Goal: Check status: Check status

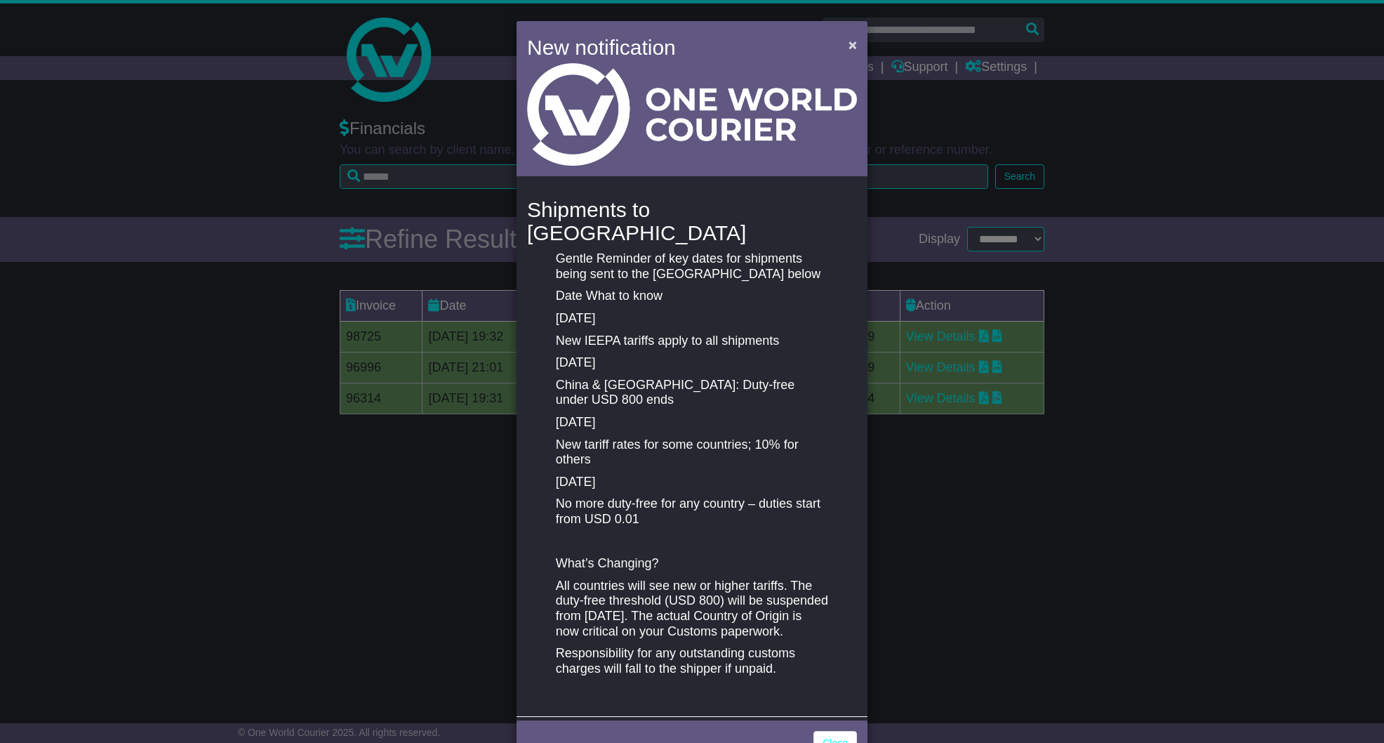
click at [849, 48] on span "×" at bounding box center [853, 44] width 8 height 16
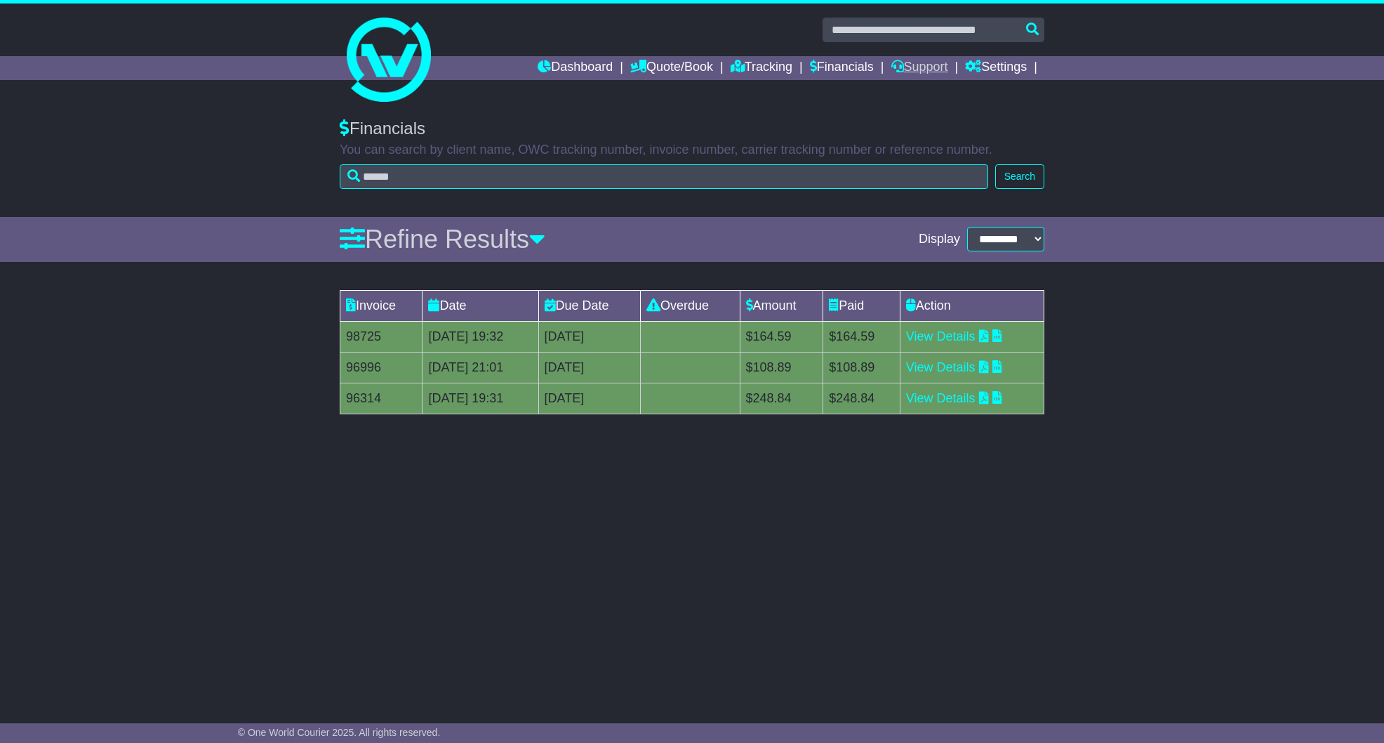
click at [920, 65] on link "Support" at bounding box center [919, 68] width 57 height 24
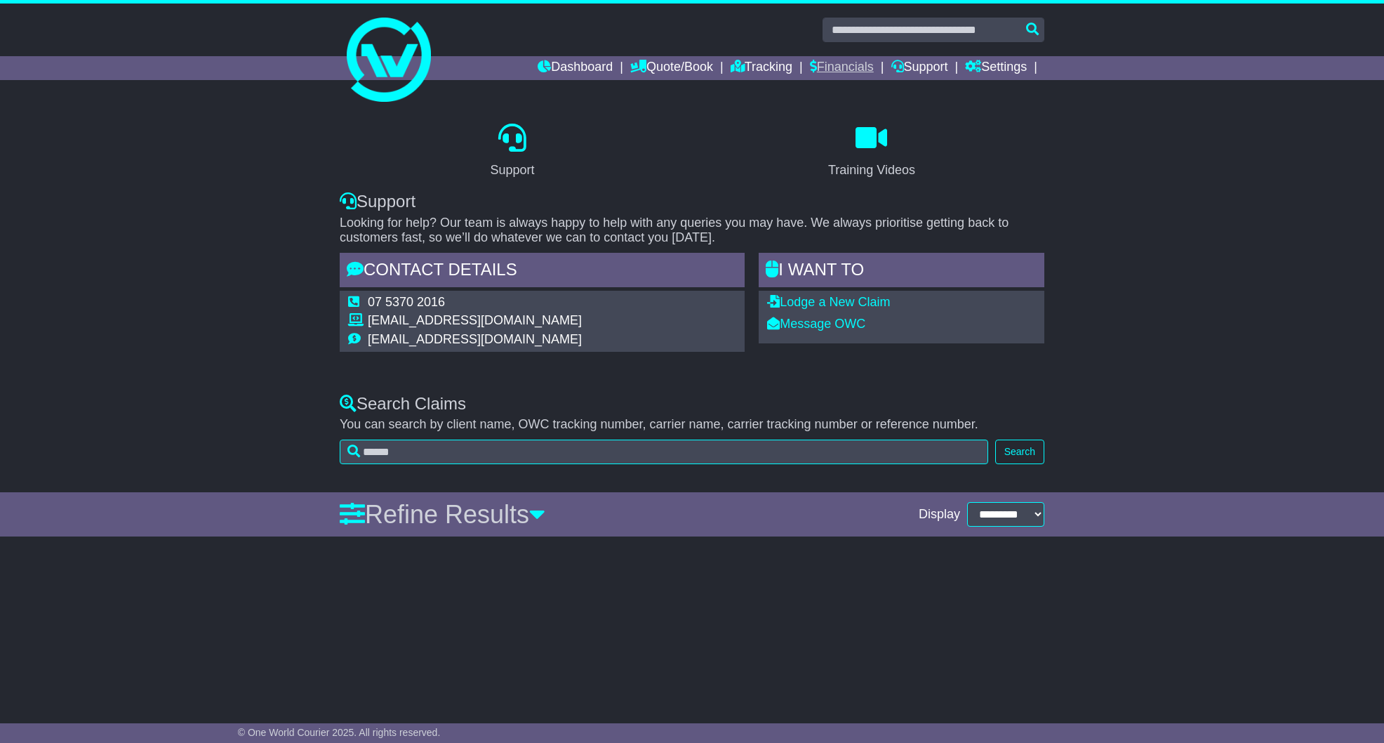
click at [836, 72] on link "Financials" at bounding box center [842, 68] width 64 height 24
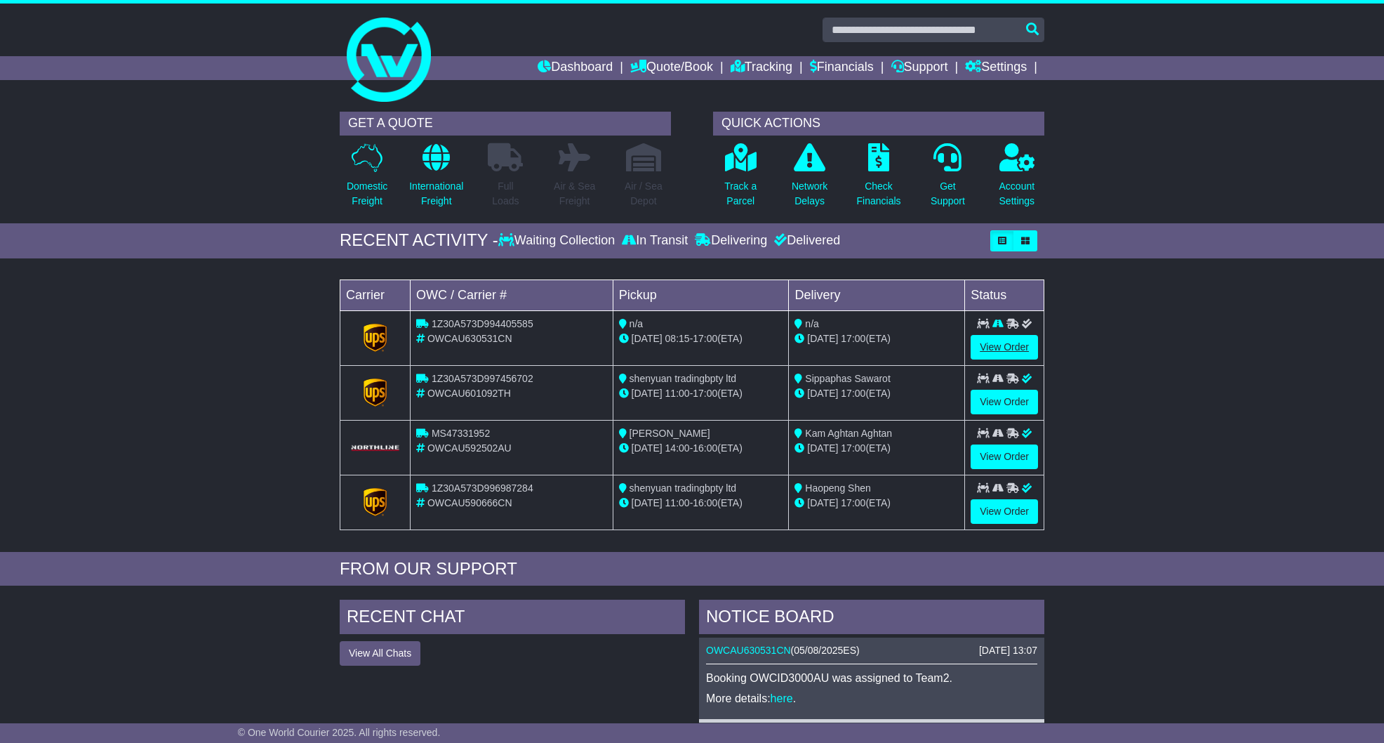
click at [1007, 350] on link "View Order" at bounding box center [1004, 347] width 67 height 25
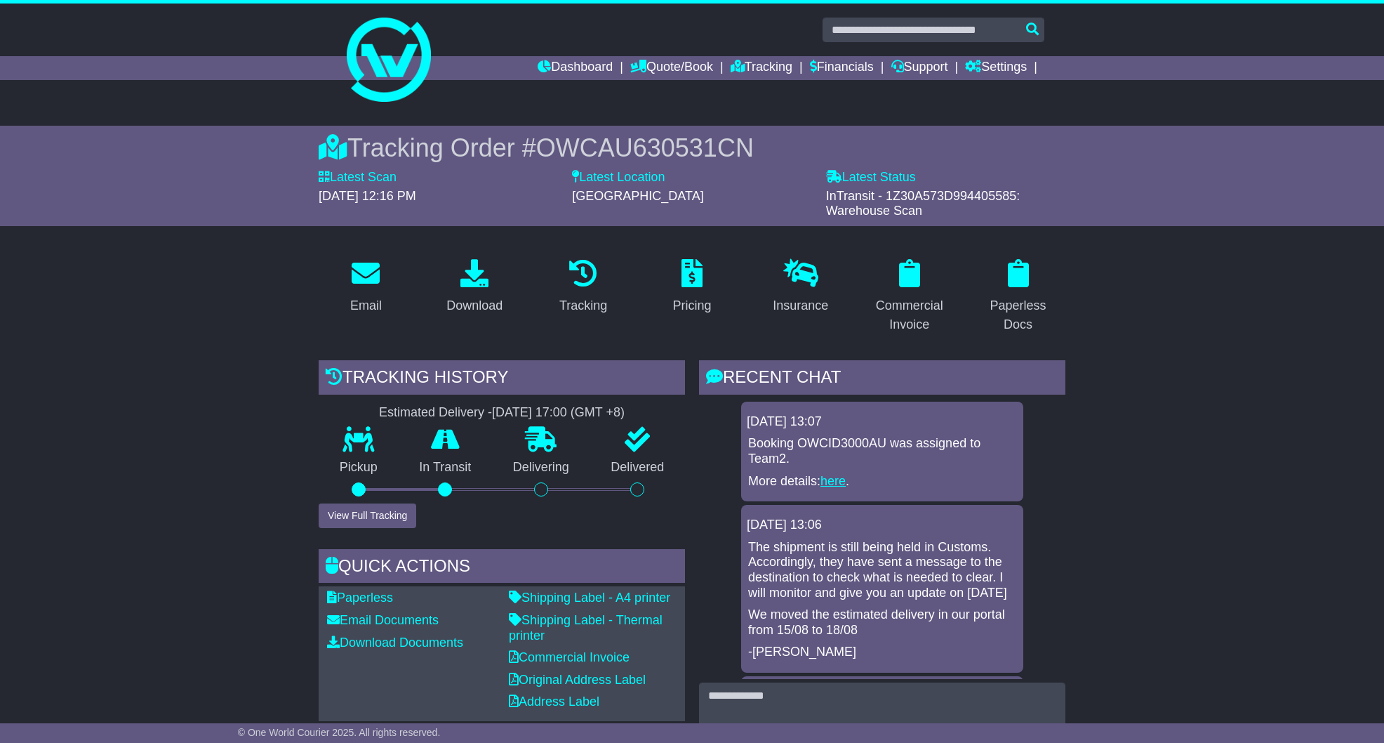
click at [830, 479] on link "here" at bounding box center [833, 481] width 25 height 14
